Goal: Task Accomplishment & Management: Complete application form

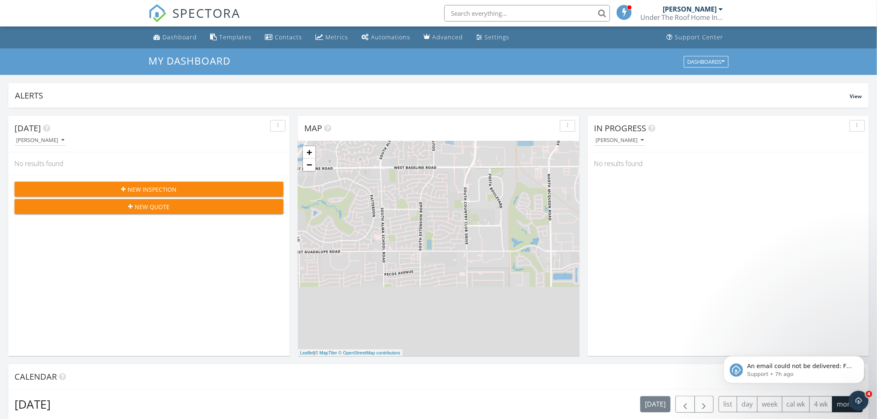
click at [134, 189] on span "New Inspection" at bounding box center [152, 189] width 49 height 9
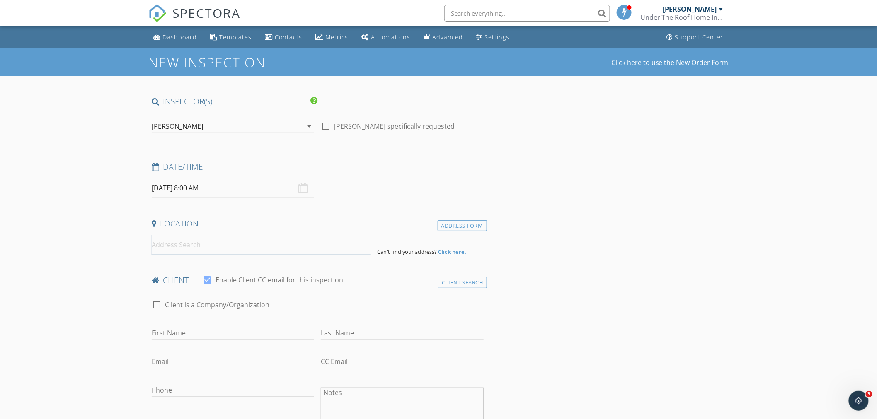
click at [191, 247] on input at bounding box center [261, 245] width 219 height 20
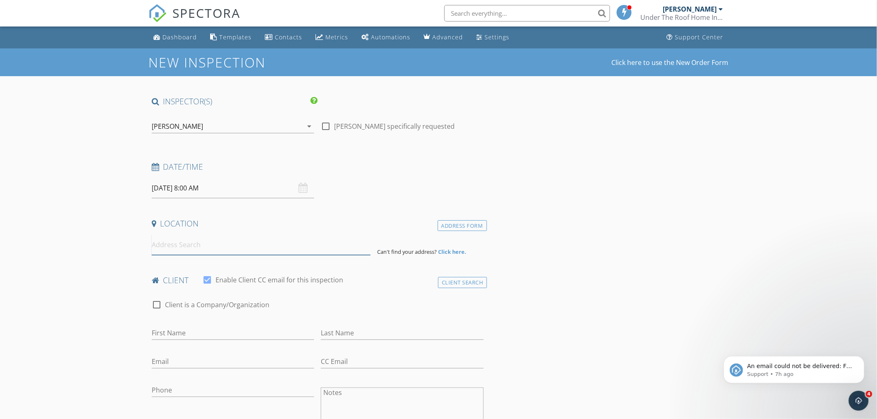
paste input "[STREET_ADDRESS]"
type input "[STREET_ADDRESS]"
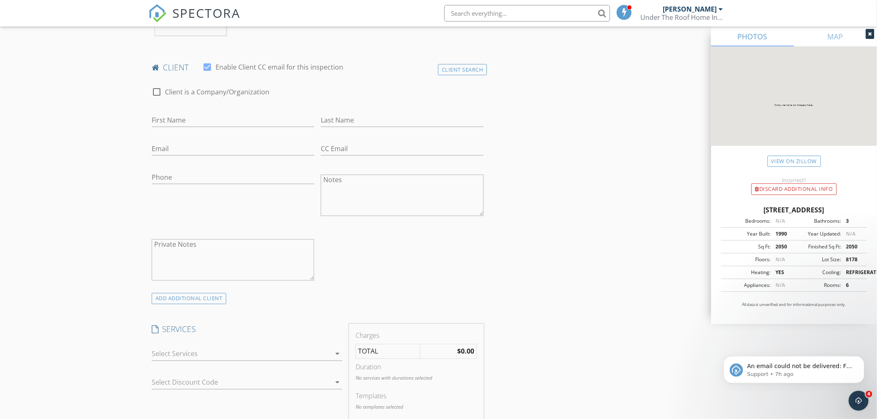
scroll to position [384, 0]
click at [338, 353] on icon "arrow_drop_down" at bounding box center [337, 353] width 10 height 10
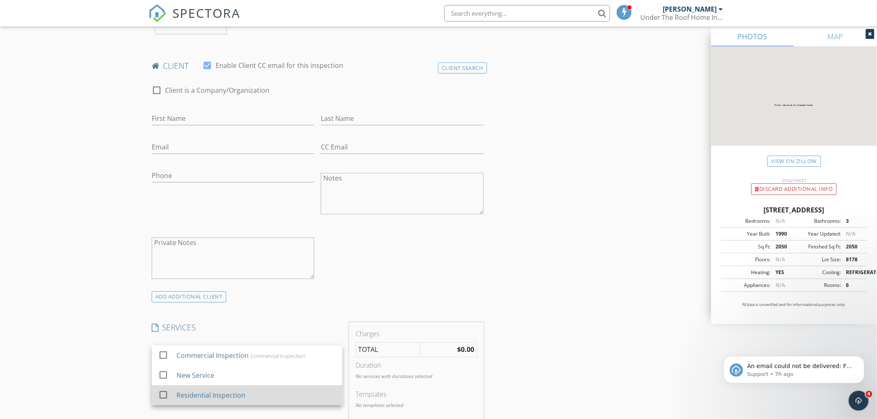
click at [214, 395] on div "Residential Inspection" at bounding box center [211, 396] width 69 height 10
click at [672, 363] on div "INSPECTOR(S) check_box Bill Wilhalme PRIMARY Bill Wilhalme arrow_drop_down chec…" at bounding box center [438, 401] width 580 height 1378
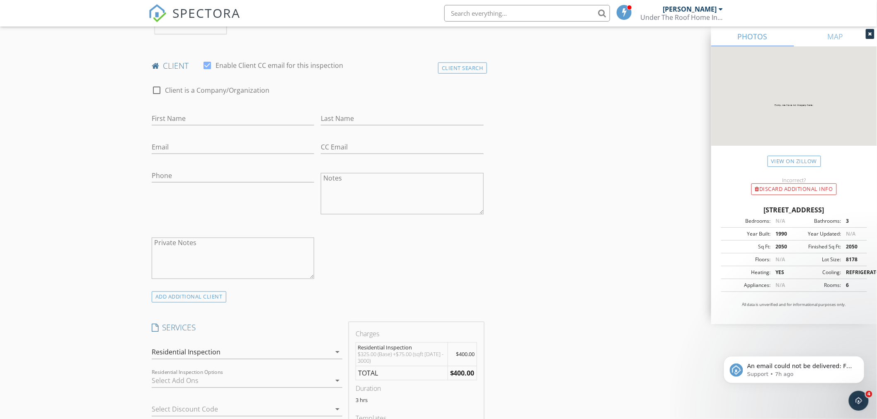
click at [335, 382] on icon "arrow_drop_down" at bounding box center [337, 381] width 10 height 10
click at [269, 403] on div "Termite inspection" at bounding box center [259, 405] width 45 height 7
